Goal: Complete application form

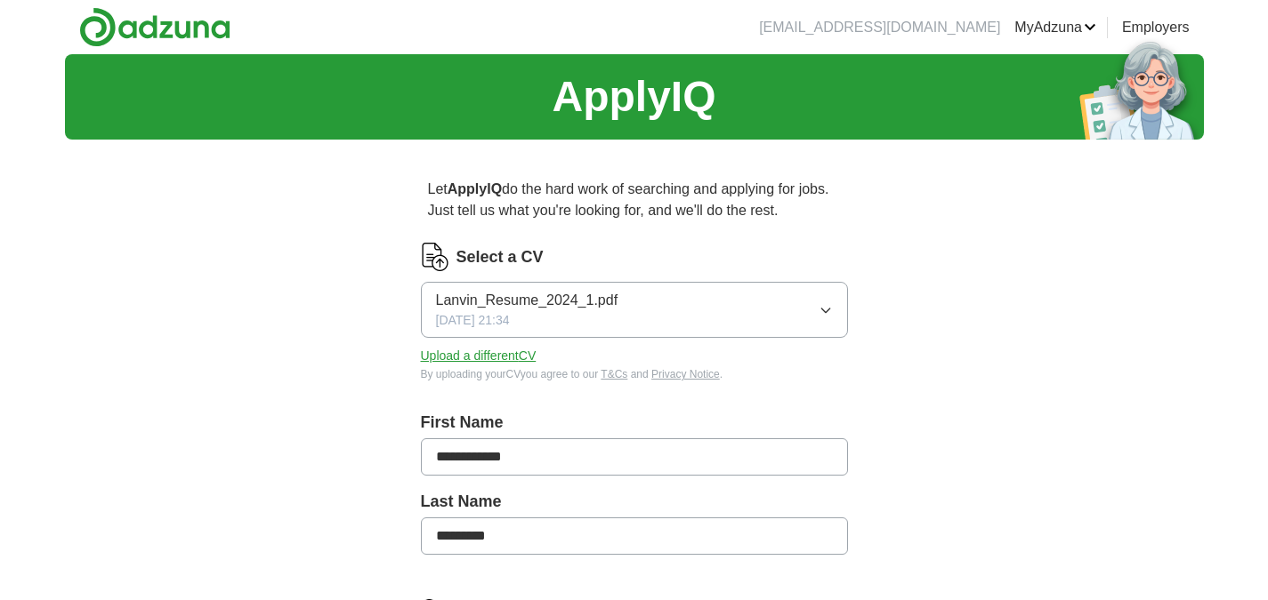
click at [484, 356] on button "Upload a different CV" at bounding box center [479, 356] width 116 height 19
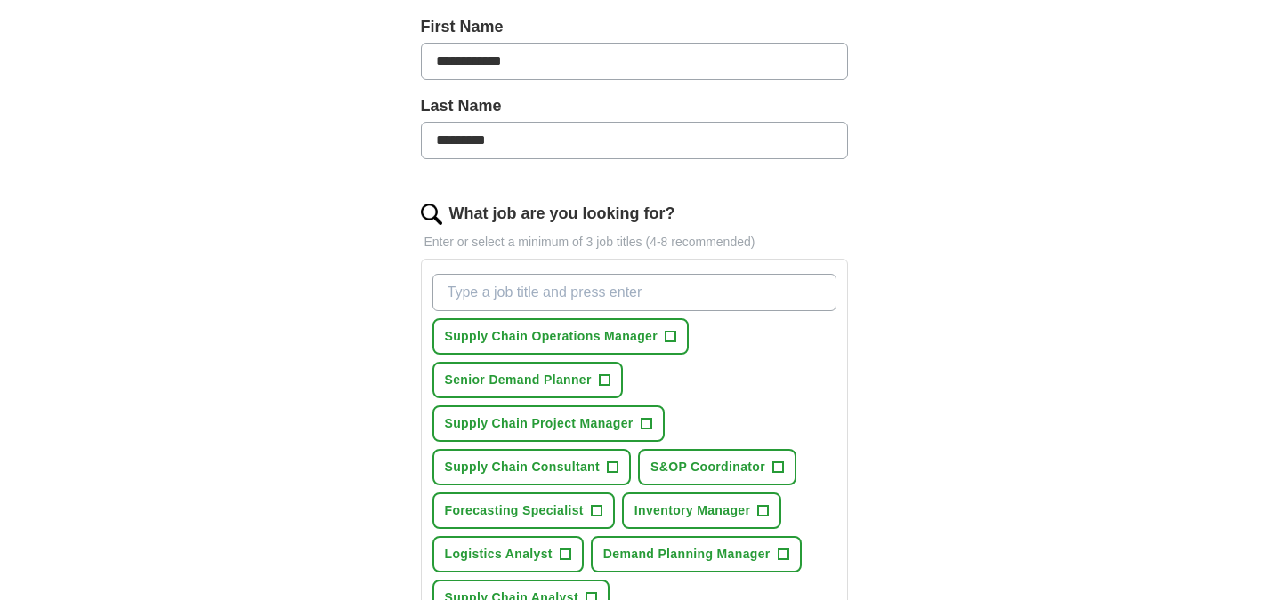
scroll to position [445, 0]
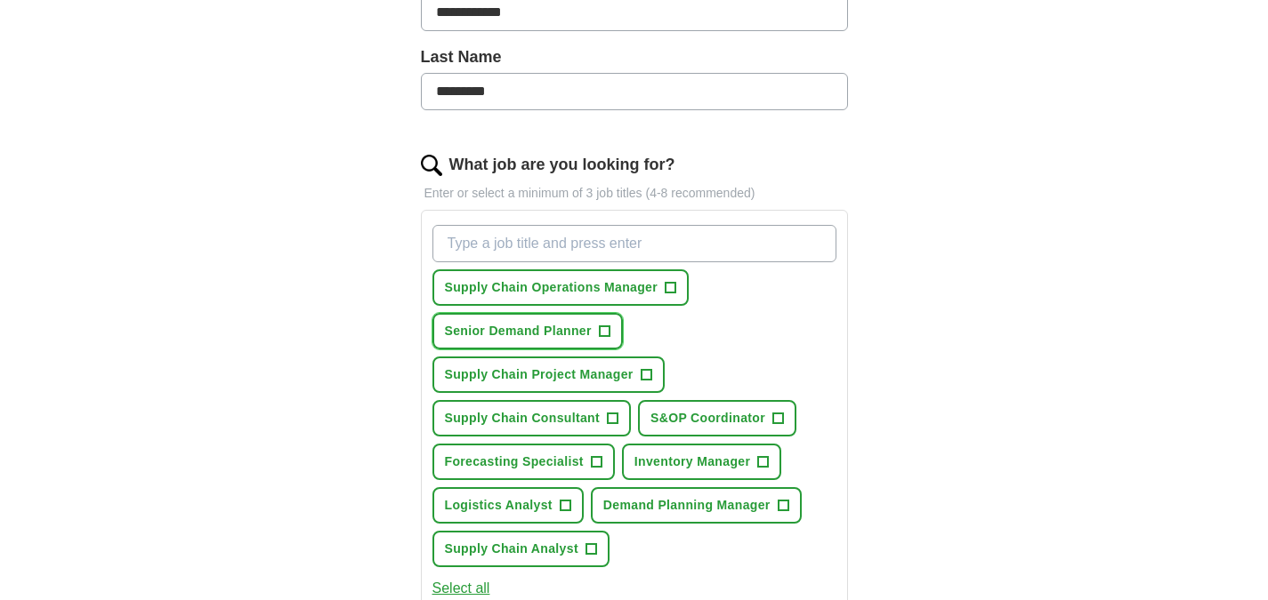
click at [600, 334] on span "+" at bounding box center [604, 332] width 11 height 14
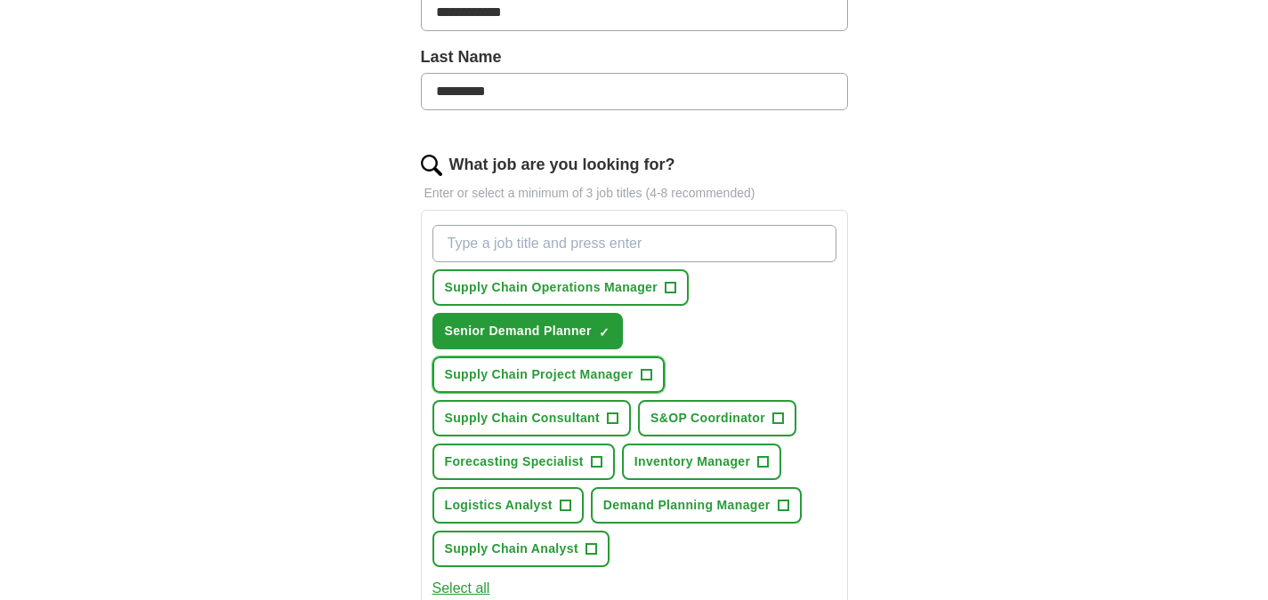
click at [646, 379] on span "+" at bounding box center [645, 375] width 11 height 14
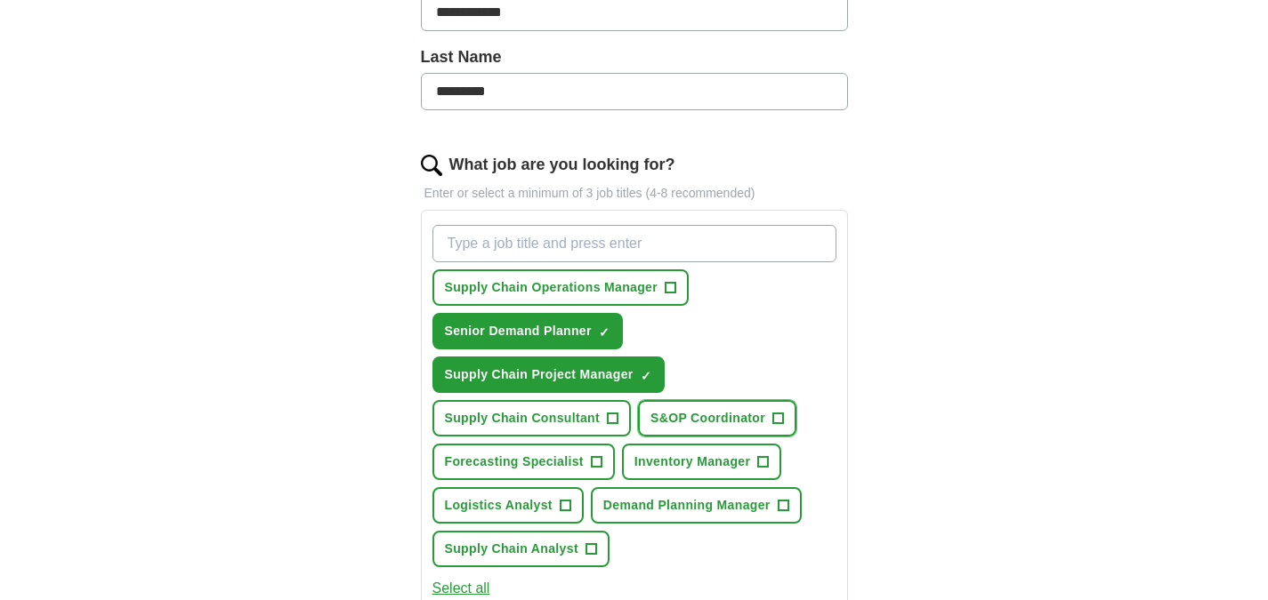
click at [775, 417] on span "+" at bounding box center [778, 419] width 11 height 14
click at [569, 434] on button "Supply Chain Consultant +" at bounding box center [531, 418] width 199 height 36
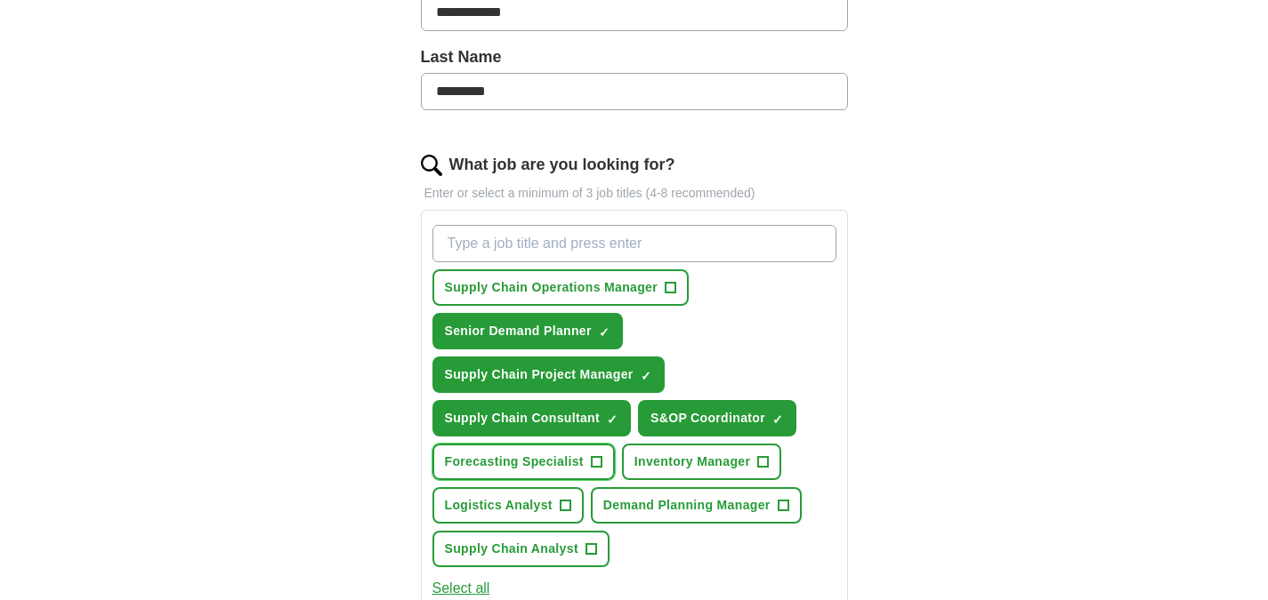
click at [583, 467] on span "Forecasting Specialist" at bounding box center [514, 462] width 139 height 19
click at [584, 466] on button "Forecasting Specialist ✓ ×" at bounding box center [523, 462] width 182 height 36
click at [705, 509] on span "Demand Planning Manager" at bounding box center [686, 505] width 167 height 19
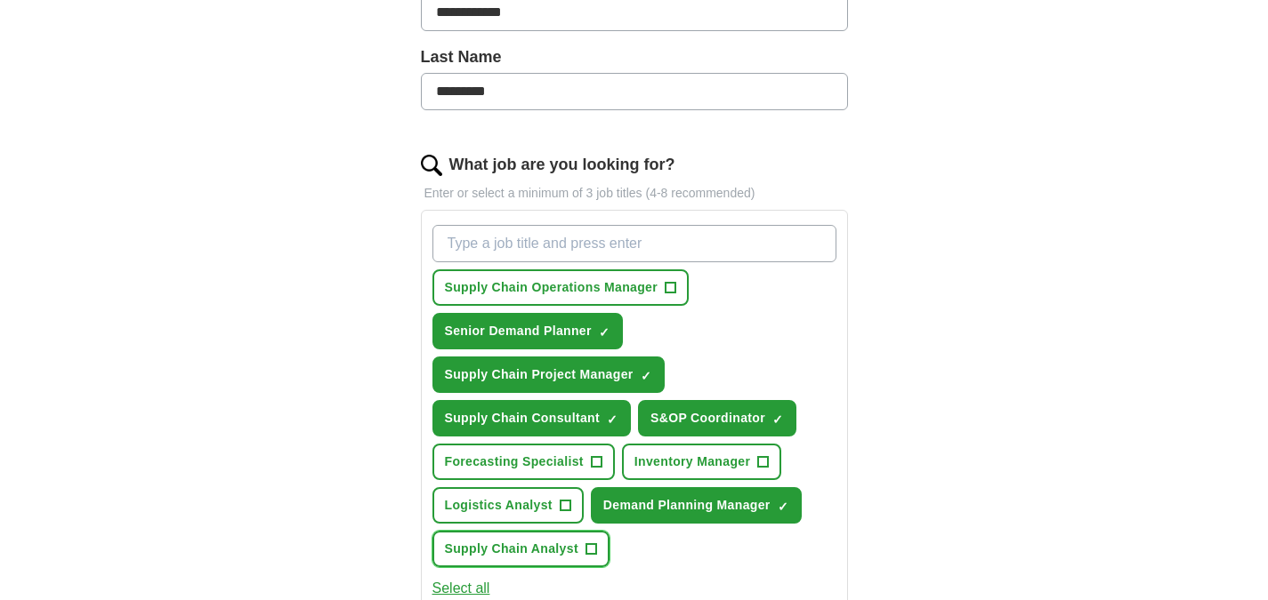
click at [537, 541] on span "Supply Chain Analyst" at bounding box center [511, 549] width 133 height 19
click at [541, 254] on input "What job are you looking for?" at bounding box center [634, 243] width 404 height 37
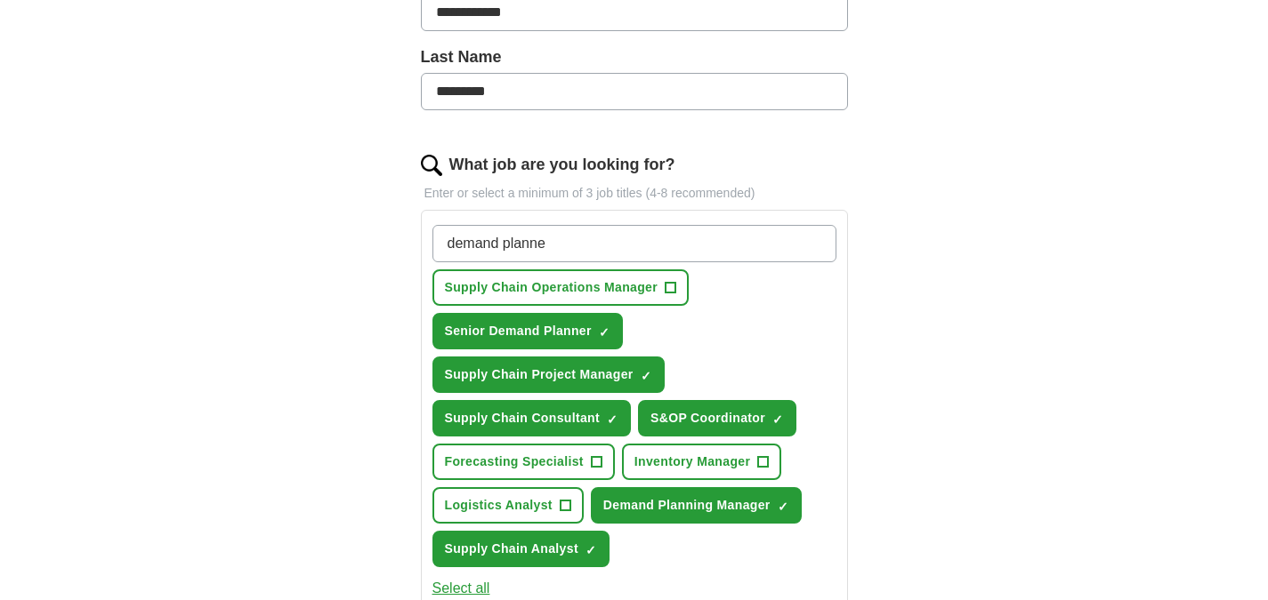
type input "demand planner"
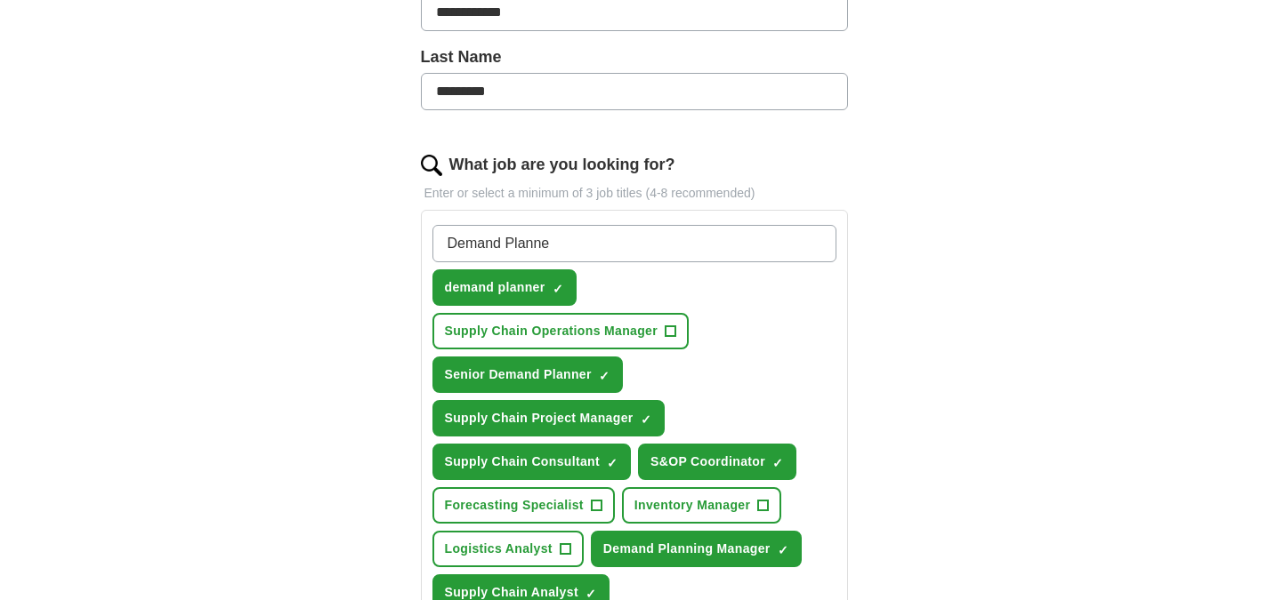
type input "Demand Planner"
type input "Supply Planner"
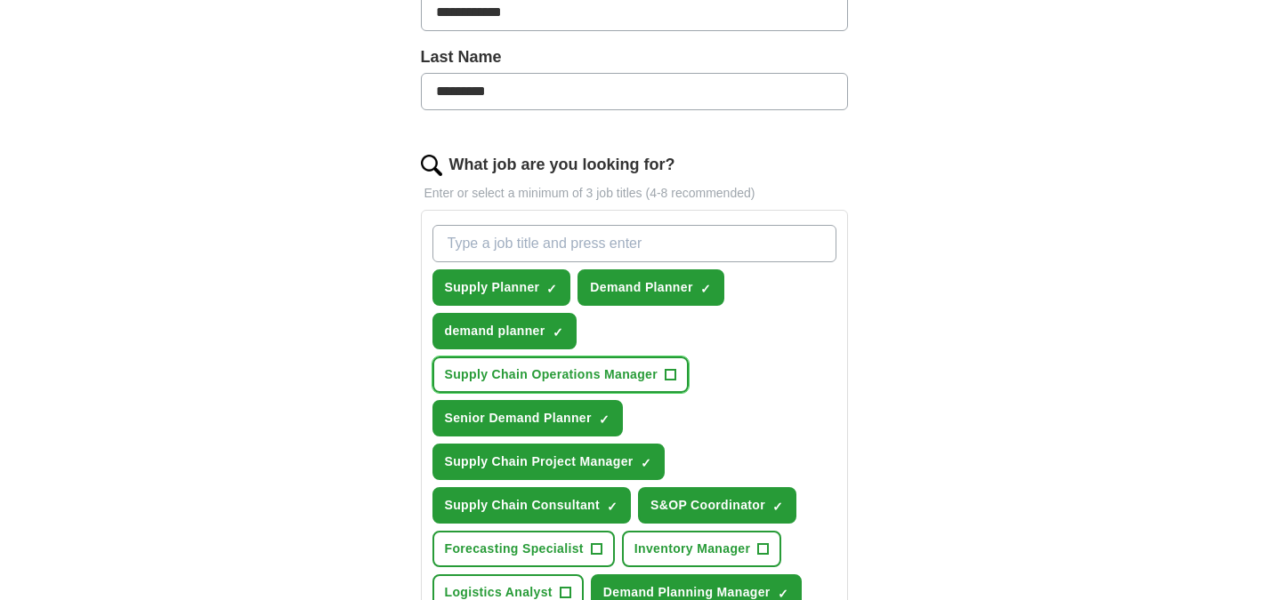
click at [639, 379] on span "Supply Chain Operations Manager" at bounding box center [551, 375] width 213 height 19
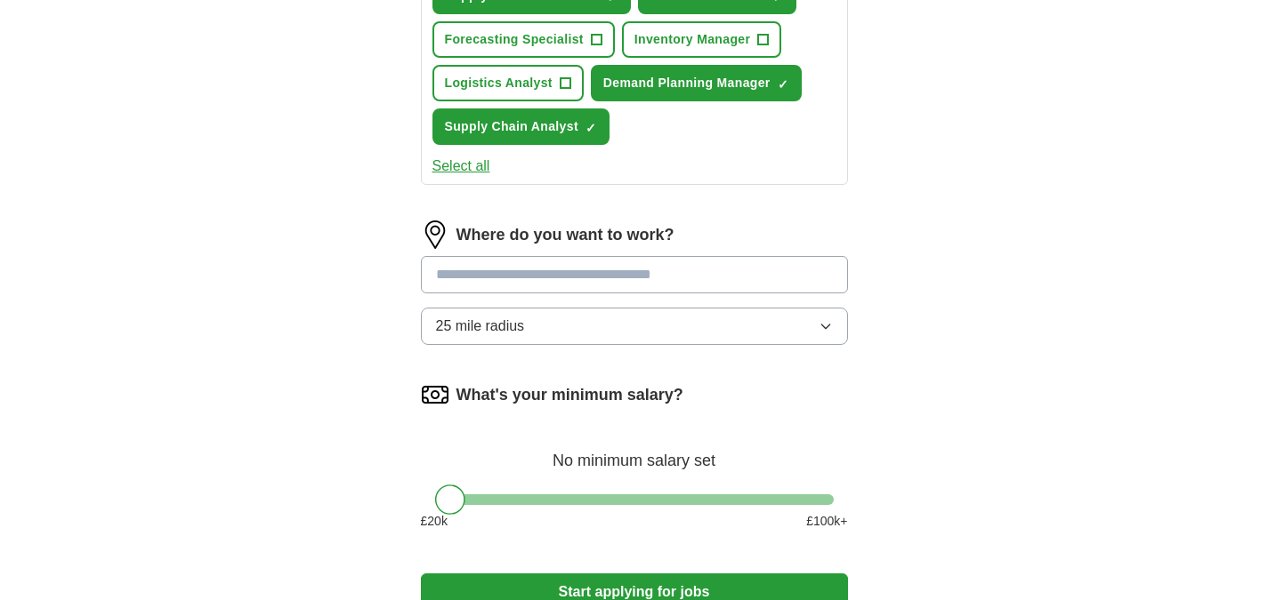
scroll to position [978, 0]
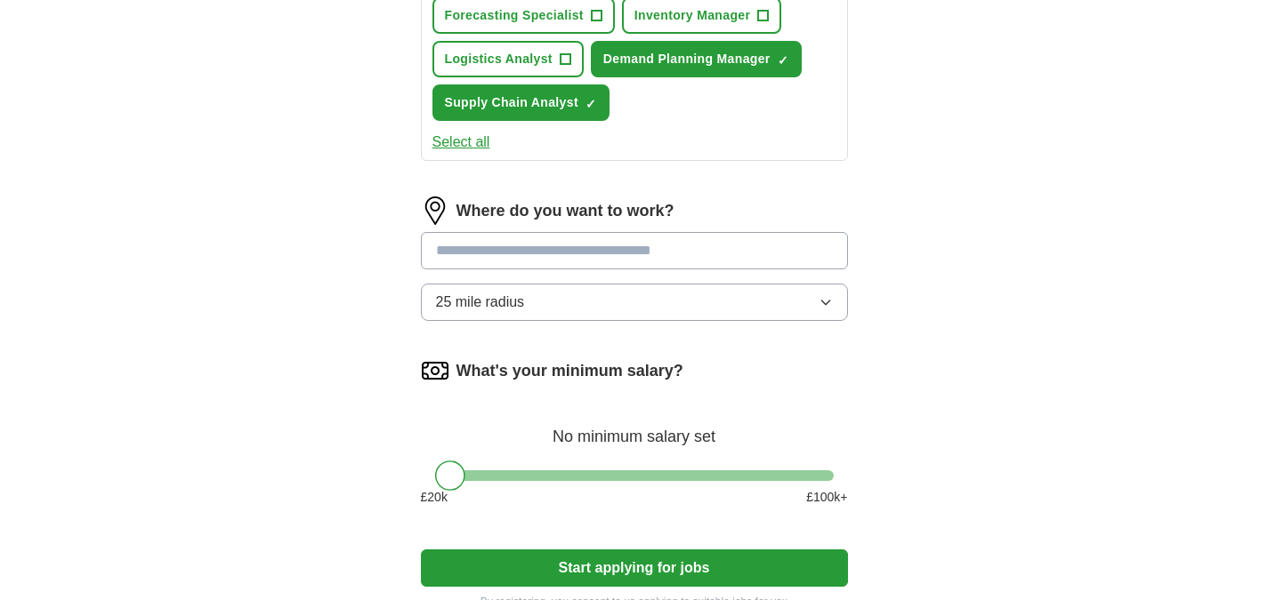
click at [570, 253] on input at bounding box center [634, 250] width 427 height 37
type input "******"
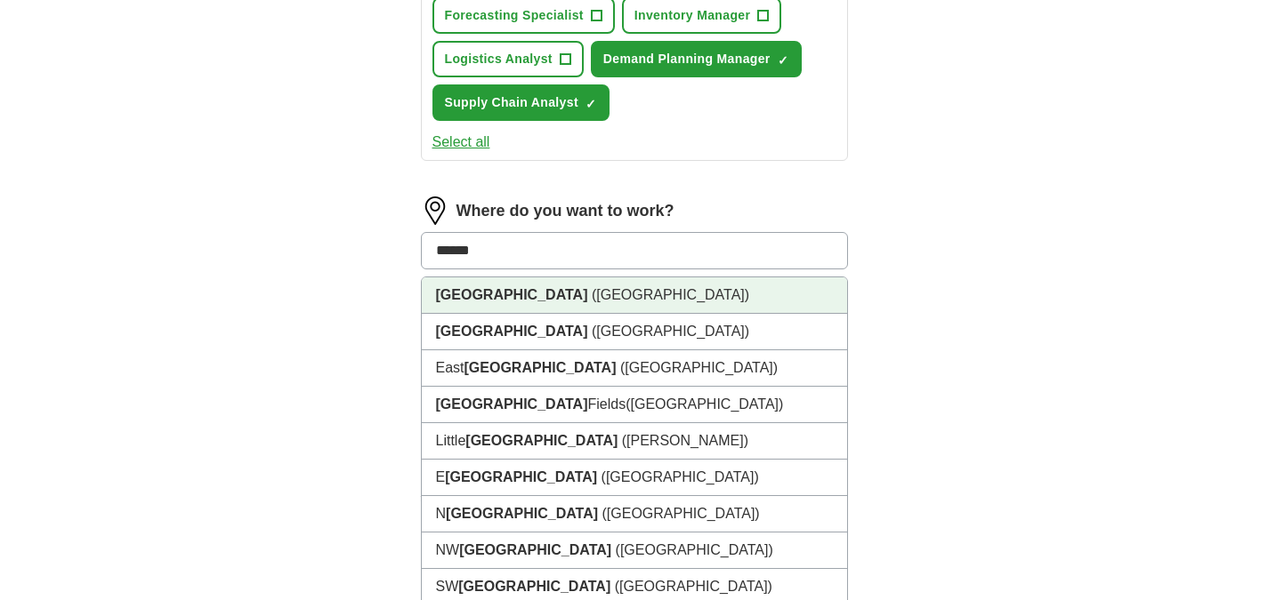
click at [599, 299] on li "[GEOGRAPHIC_DATA] ([GEOGRAPHIC_DATA])" at bounding box center [634, 296] width 425 height 36
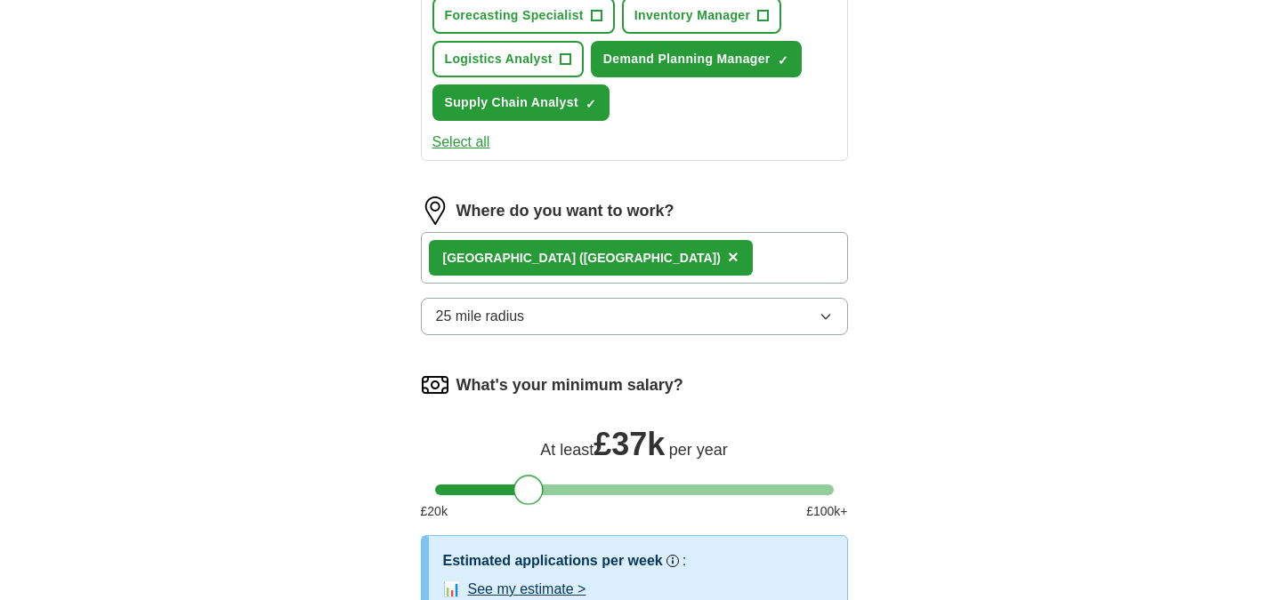
drag, startPoint x: 460, startPoint y: 492, endPoint x: 537, endPoint y: 486, distance: 77.6
click at [537, 486] on div at bounding box center [528, 490] width 30 height 30
click at [540, 325] on button "25 mile radius" at bounding box center [634, 316] width 427 height 37
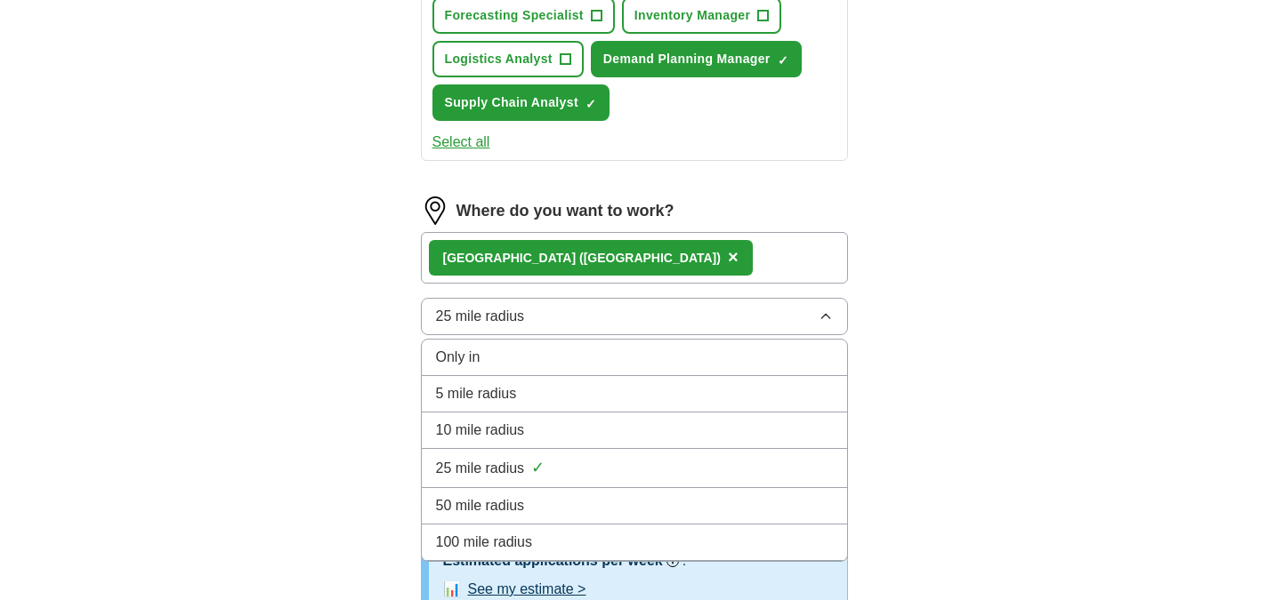
click at [522, 539] on span "100 mile radius" at bounding box center [484, 542] width 97 height 21
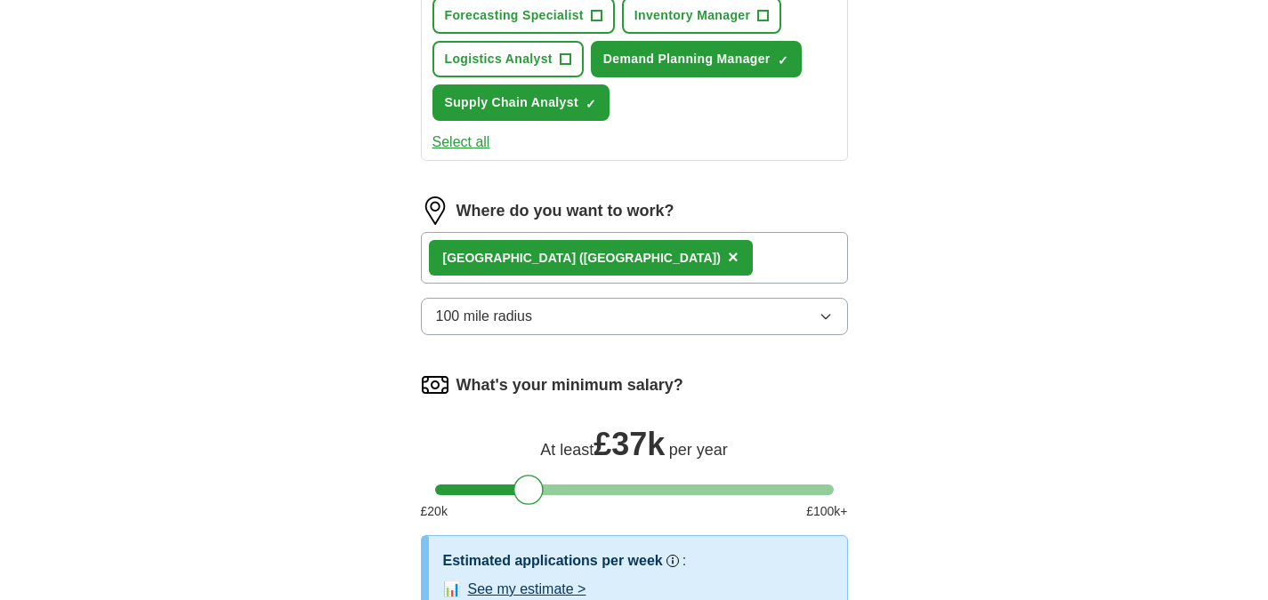
scroll to position [1245, 0]
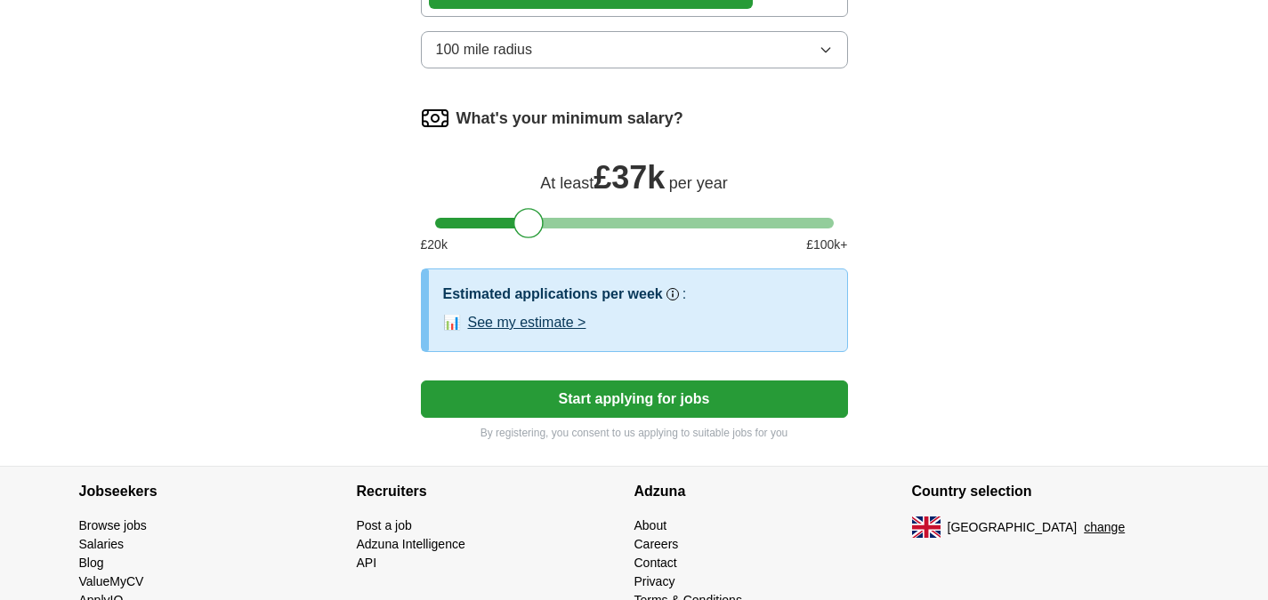
click at [610, 402] on button "Start applying for jobs" at bounding box center [634, 399] width 427 height 37
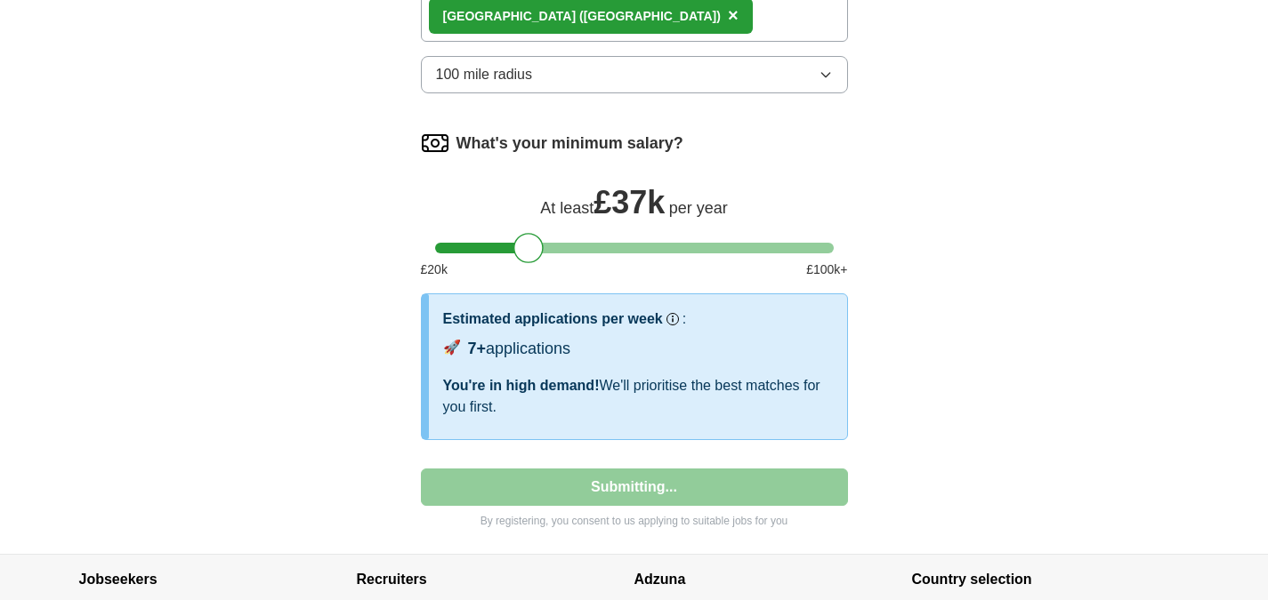
select select "**"
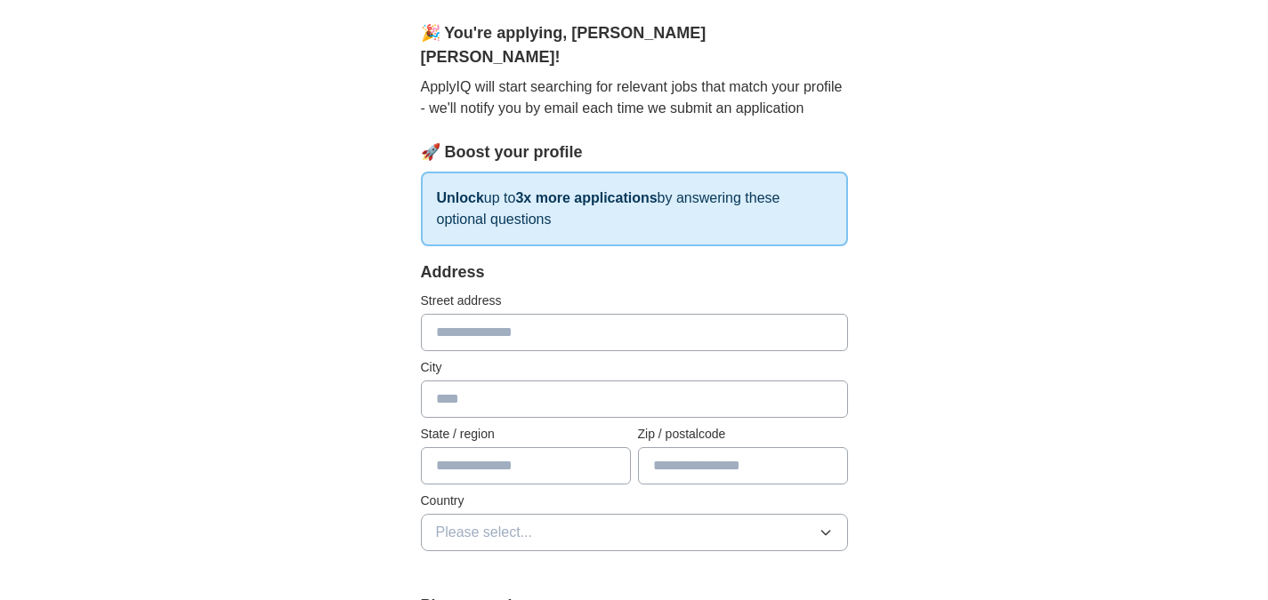
scroll to position [178, 0]
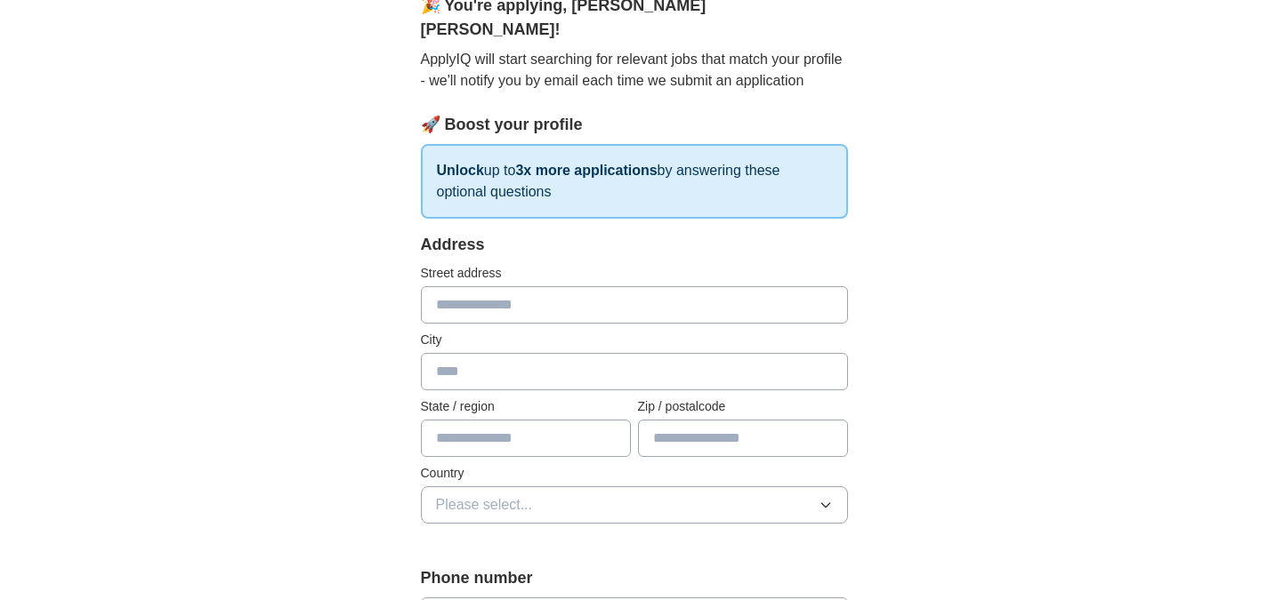
click at [476, 286] on input "text" at bounding box center [634, 304] width 427 height 37
type input "**********"
type input "********"
type input "*******"
click at [468, 420] on input "text" at bounding box center [526, 438] width 210 height 37
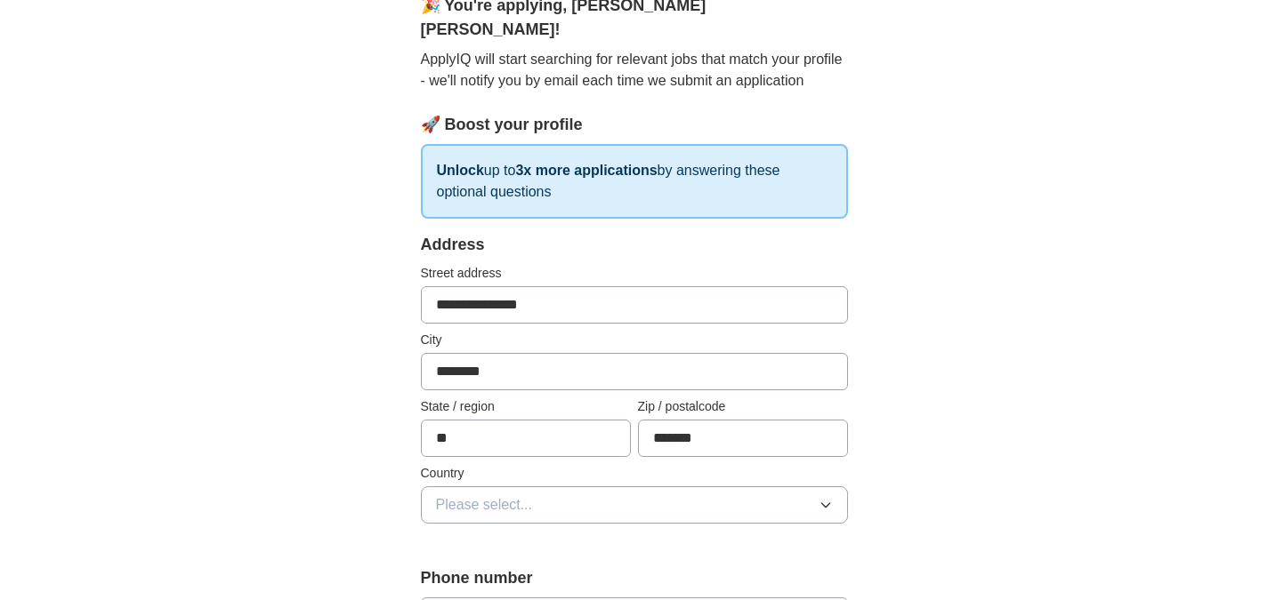
type input "*"
type input "**********"
click at [493, 495] on span "Please select..." at bounding box center [484, 505] width 97 height 21
click at [507, 535] on span "[GEOGRAPHIC_DATA]" at bounding box center [510, 545] width 149 height 21
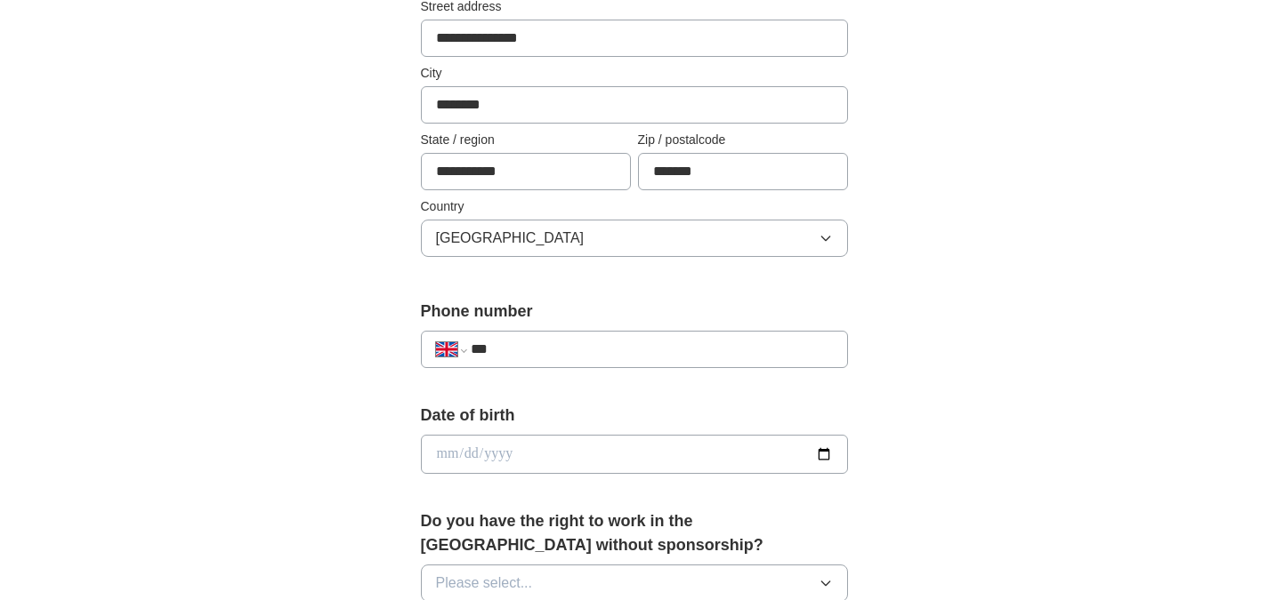
click at [625, 339] on input "***" at bounding box center [651, 349] width 361 height 21
type input "**********"
click at [521, 435] on input "date" at bounding box center [634, 454] width 427 height 39
type input "**********"
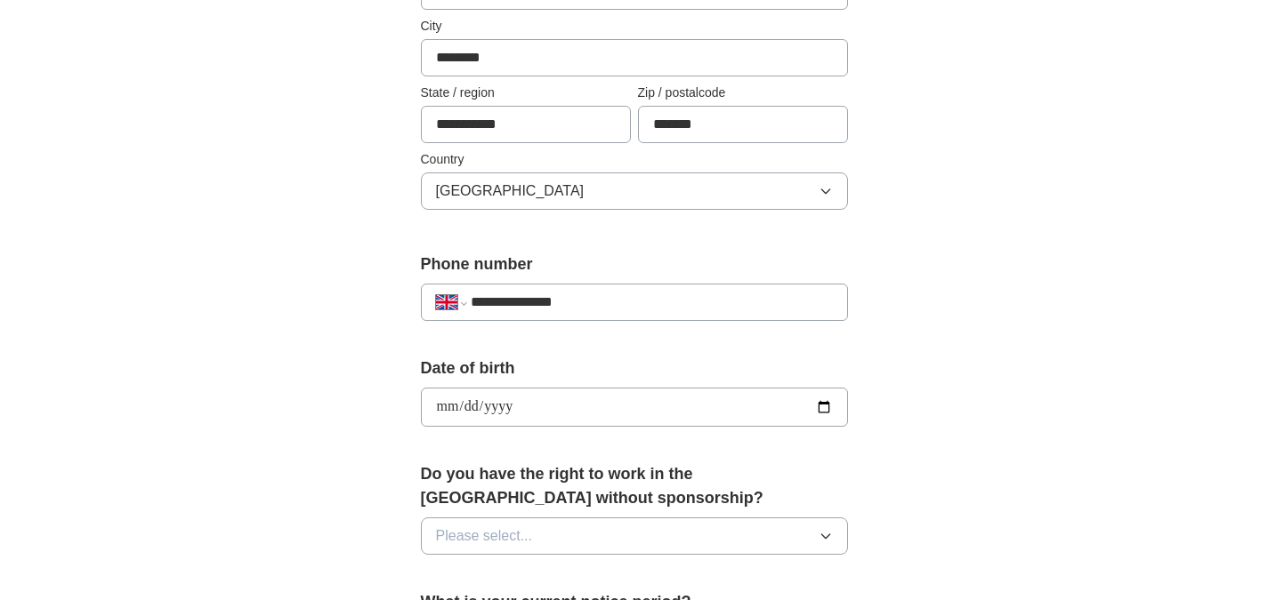
scroll to position [712, 0]
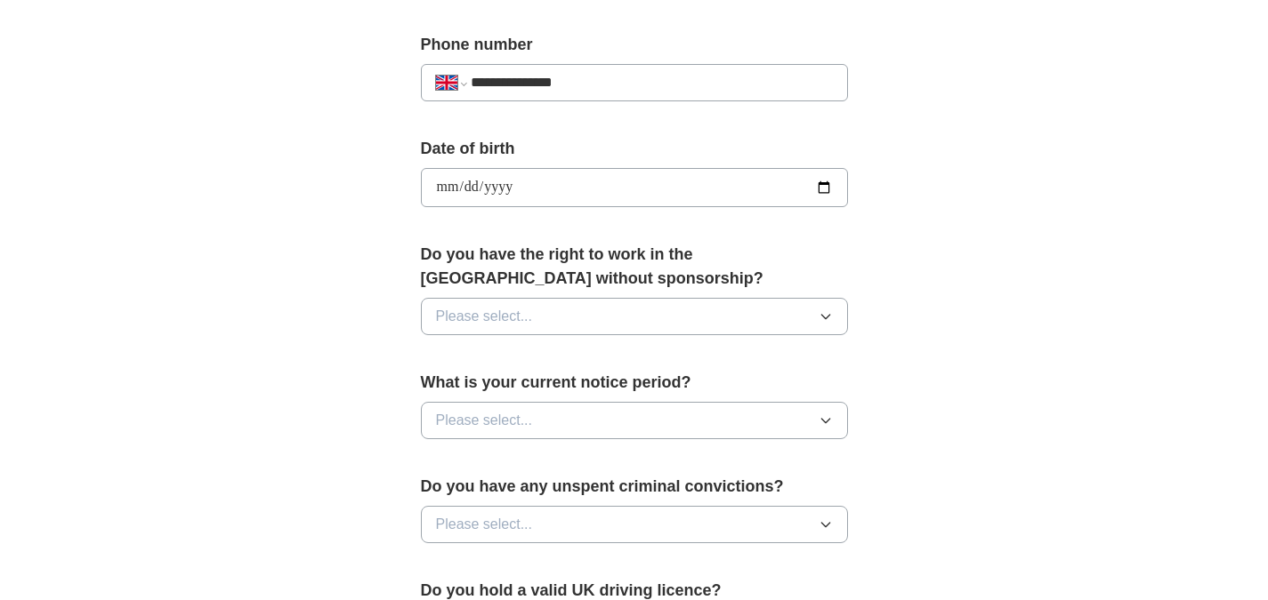
click at [528, 306] on span "Please select..." at bounding box center [484, 316] width 97 height 21
drag, startPoint x: 512, startPoint y: 344, endPoint x: 485, endPoint y: 352, distance: 28.7
click at [512, 343] on li "Yes" at bounding box center [634, 358] width 425 height 36
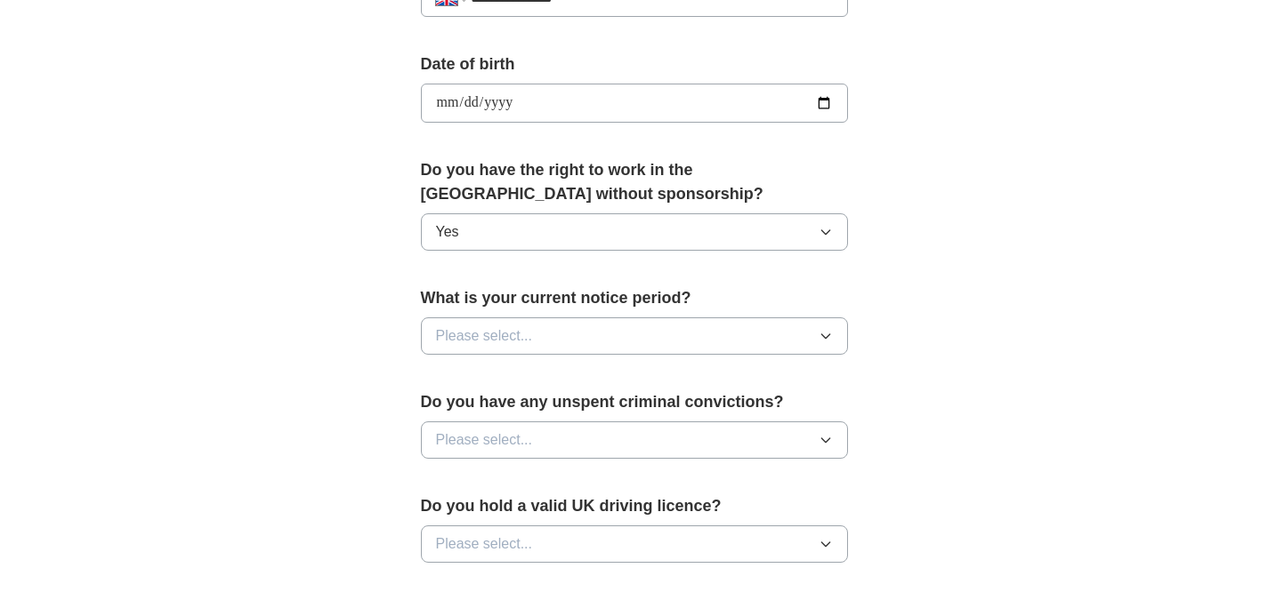
scroll to position [801, 0]
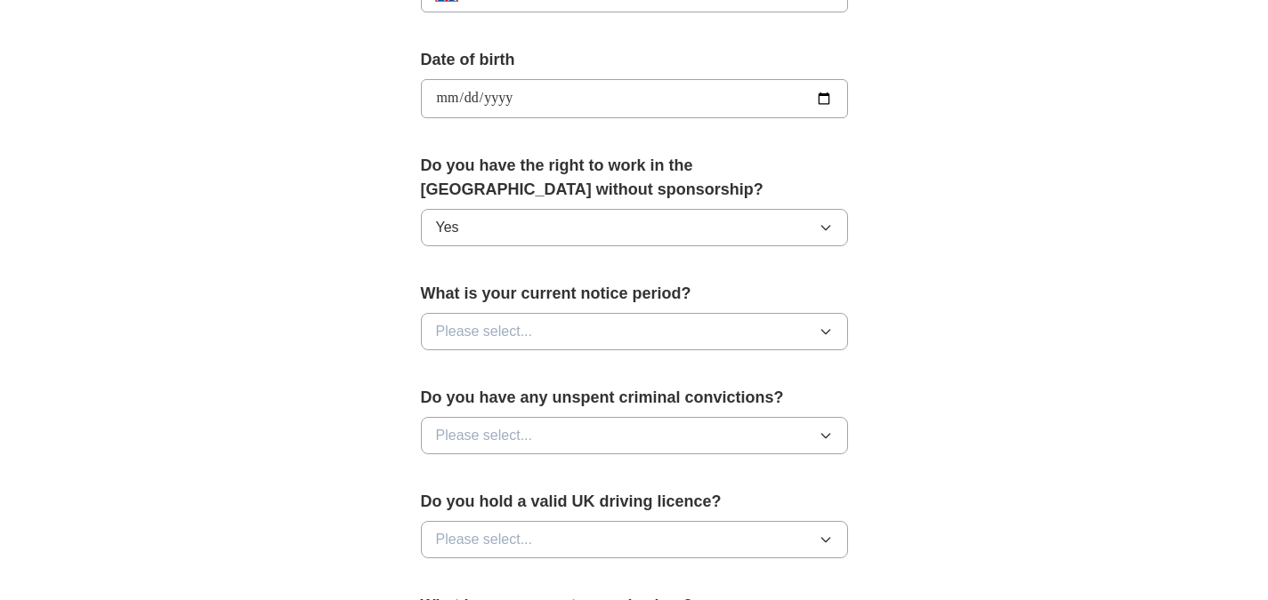
click at [514, 321] on span "Please select..." at bounding box center [484, 331] width 97 height 21
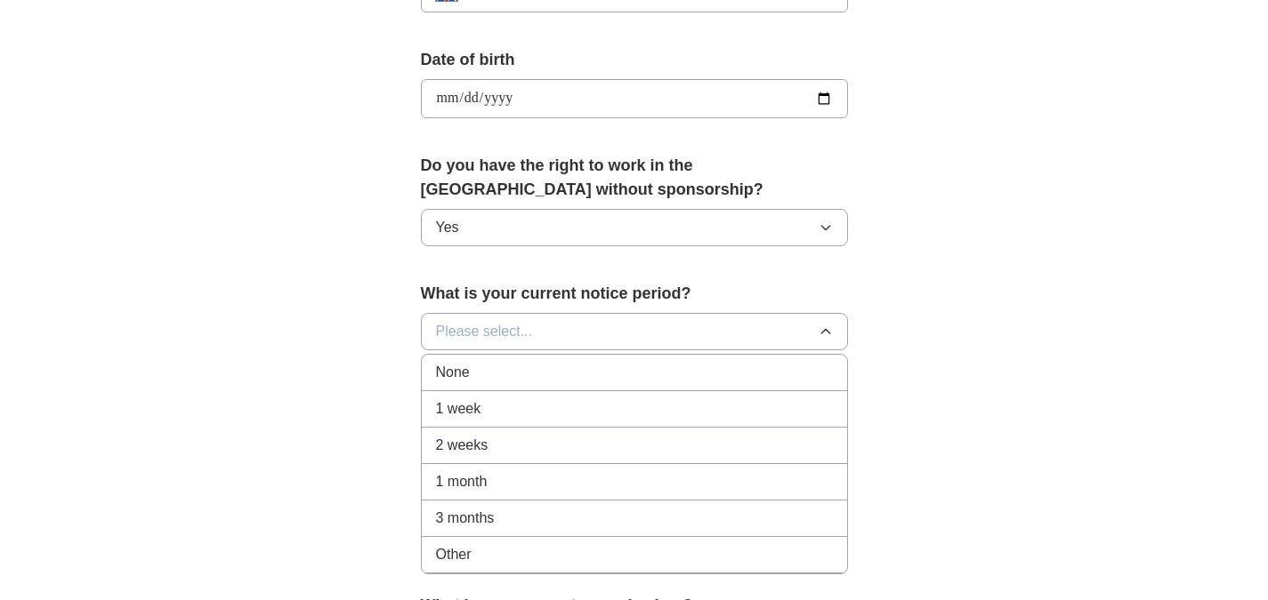
click at [481, 471] on span "1 month" at bounding box center [462, 481] width 52 height 21
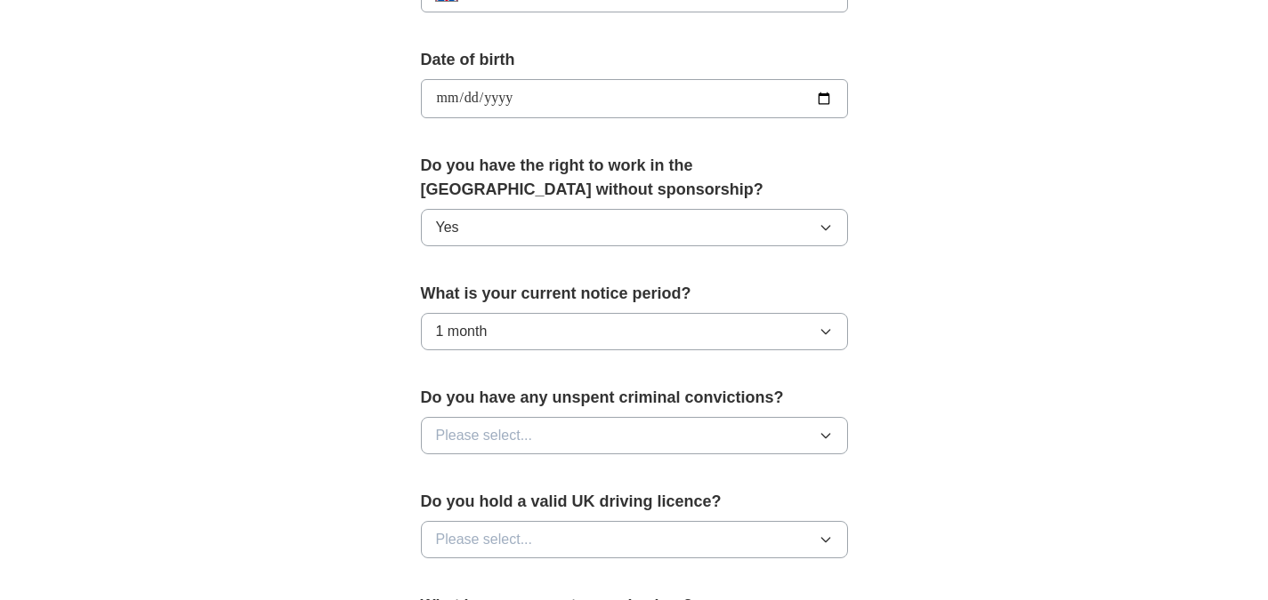
click at [489, 425] on span "Please select..." at bounding box center [484, 435] width 97 height 21
click at [479, 503] on div "No" at bounding box center [634, 513] width 397 height 21
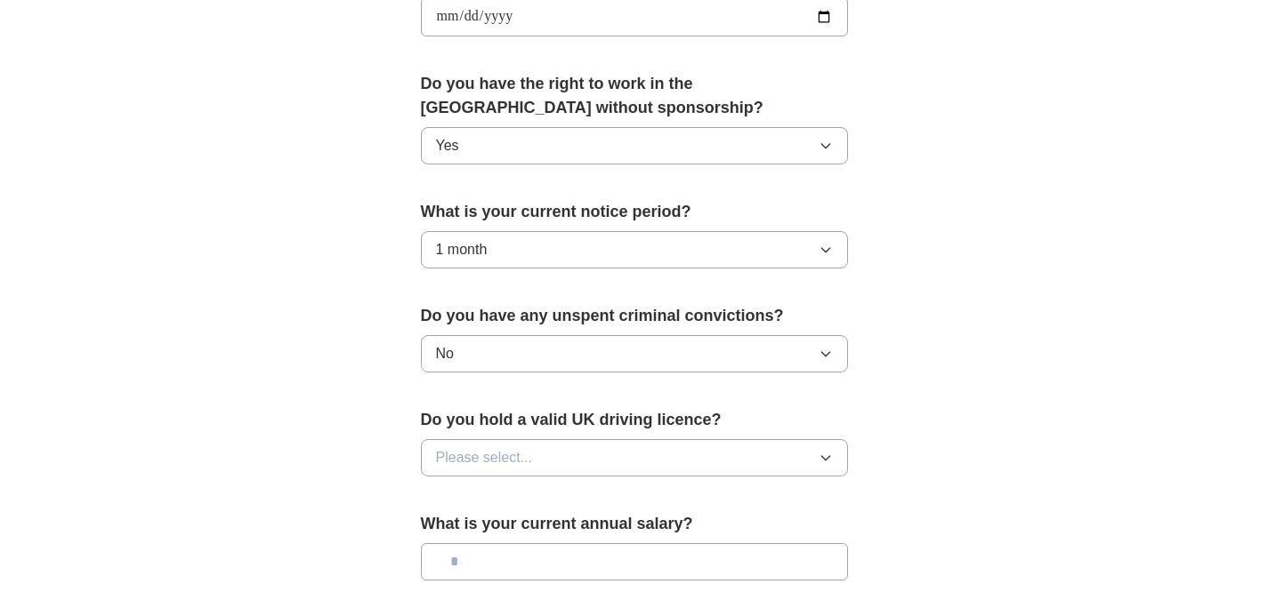
scroll to position [978, 0]
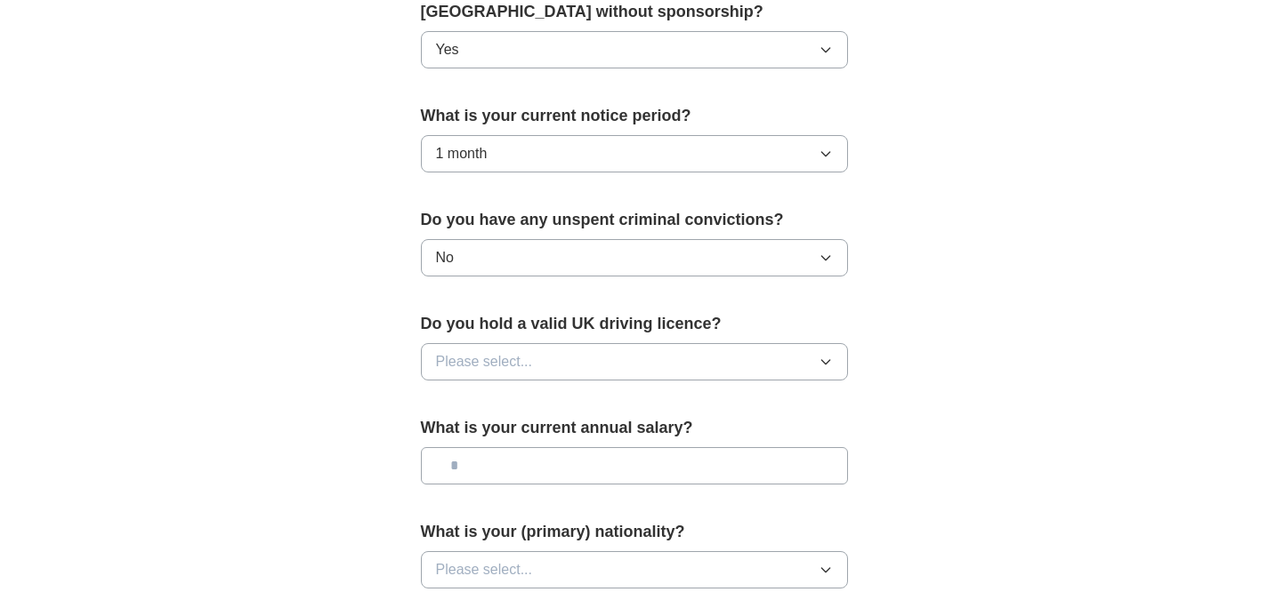
click at [515, 351] on span "Please select..." at bounding box center [484, 361] width 97 height 21
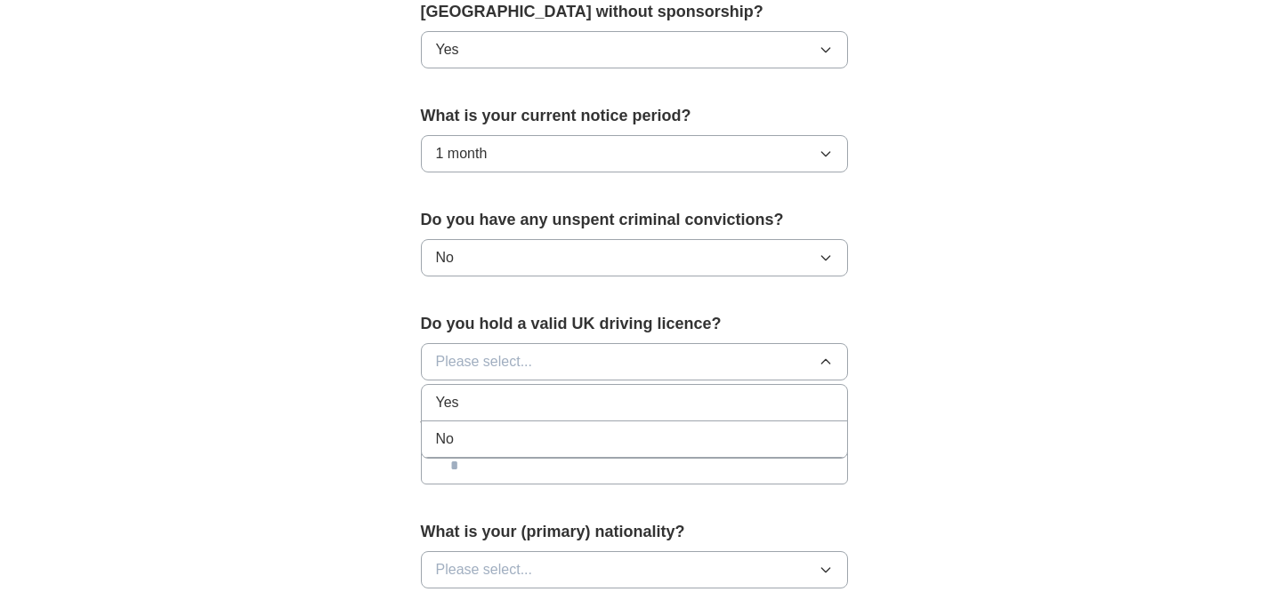
click at [494, 392] on div "Yes" at bounding box center [634, 402] width 397 height 21
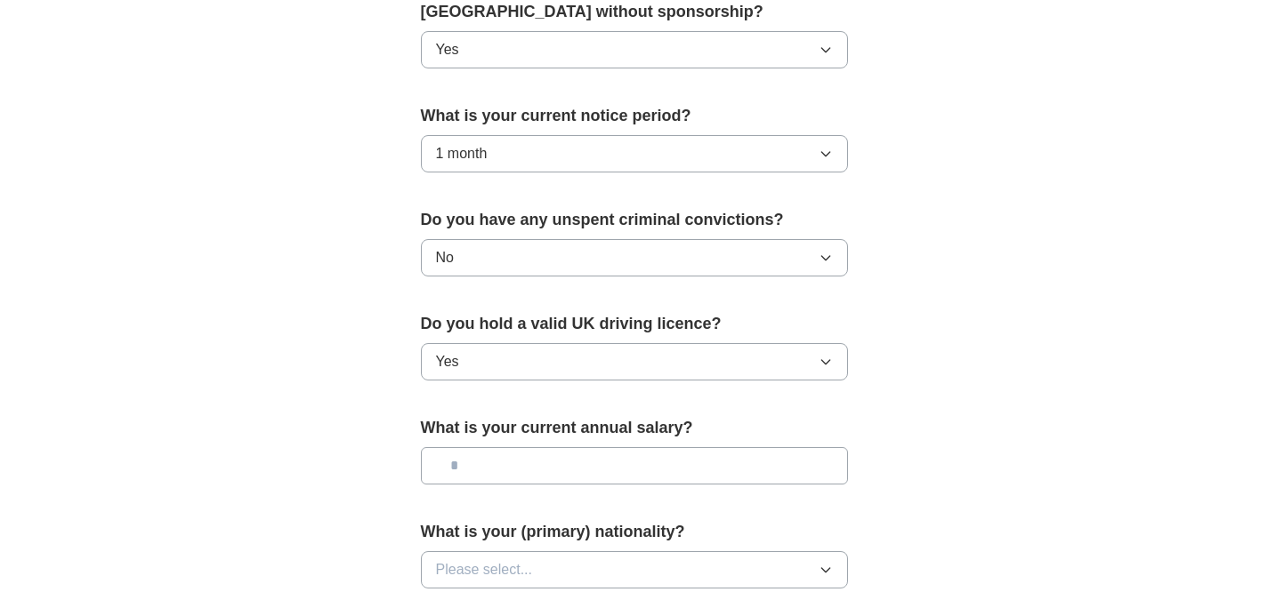
scroll to position [1245, 0]
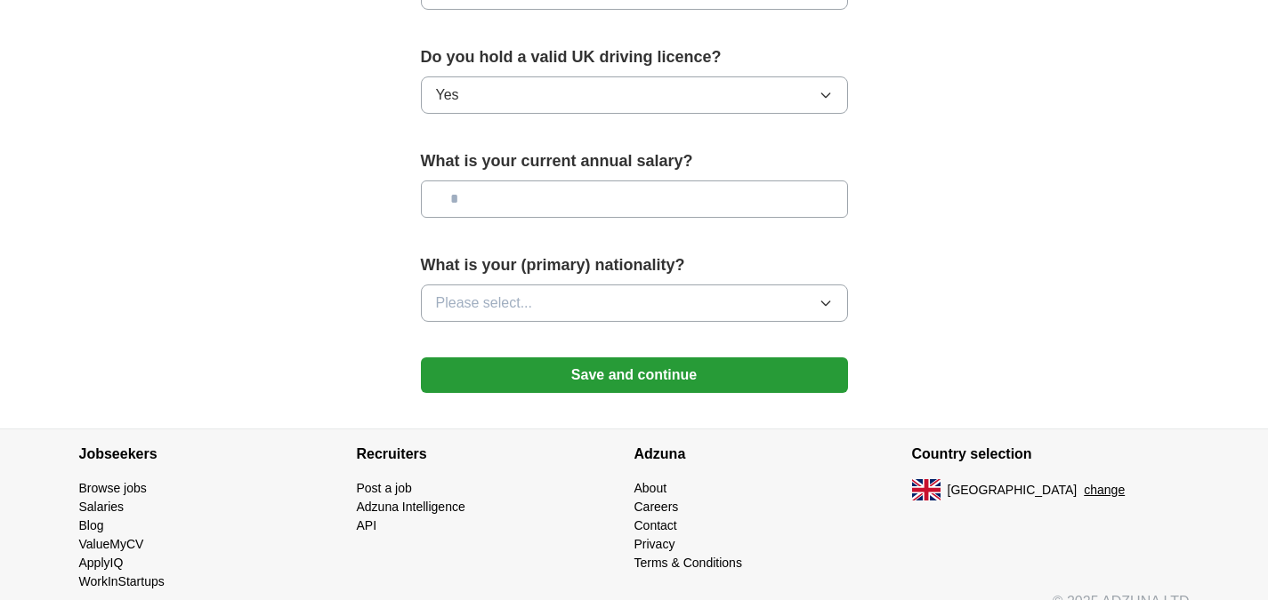
click at [531, 181] on input "text" at bounding box center [634, 199] width 427 height 37
type input "*******"
click at [546, 285] on button "Please select..." at bounding box center [634, 303] width 427 height 37
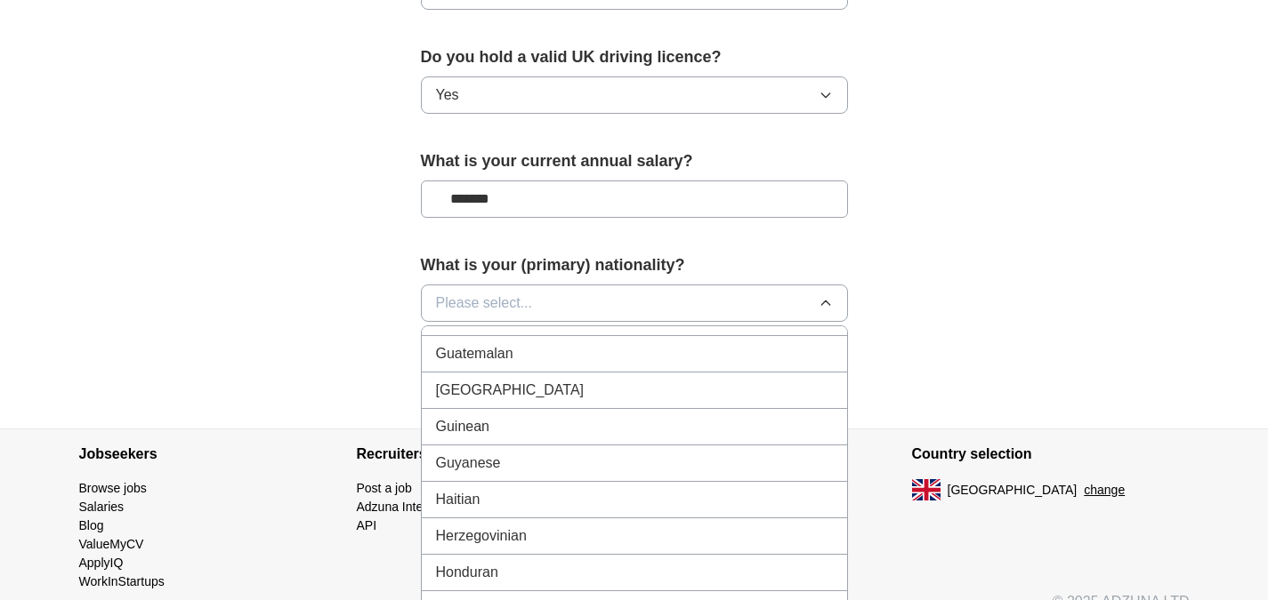
scroll to position [2846, 0]
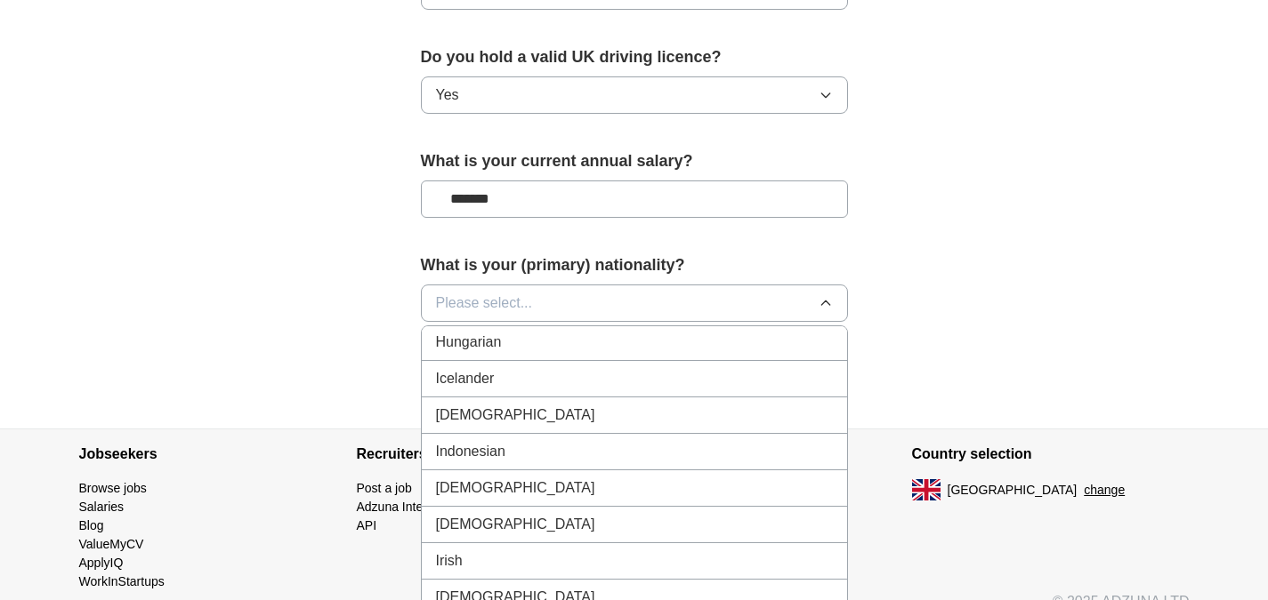
click at [500, 403] on li "[DEMOGRAPHIC_DATA]" at bounding box center [634, 416] width 425 height 36
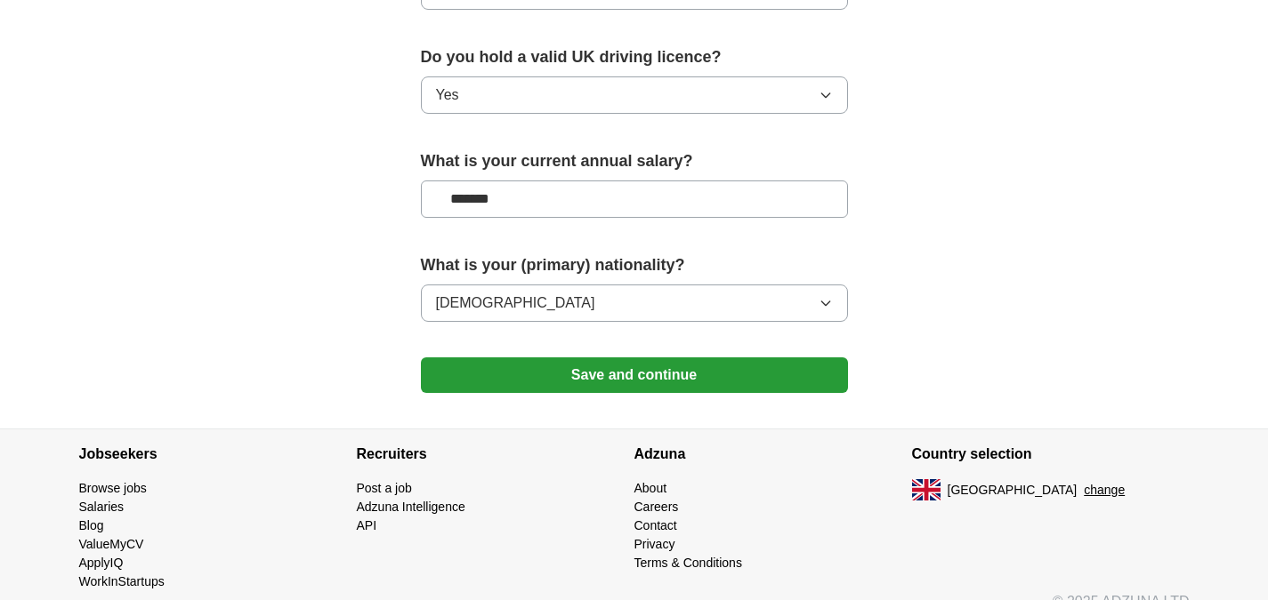
click at [616, 358] on button "Save and continue" at bounding box center [634, 376] width 427 height 36
